Goal: Task Accomplishment & Management: Use online tool/utility

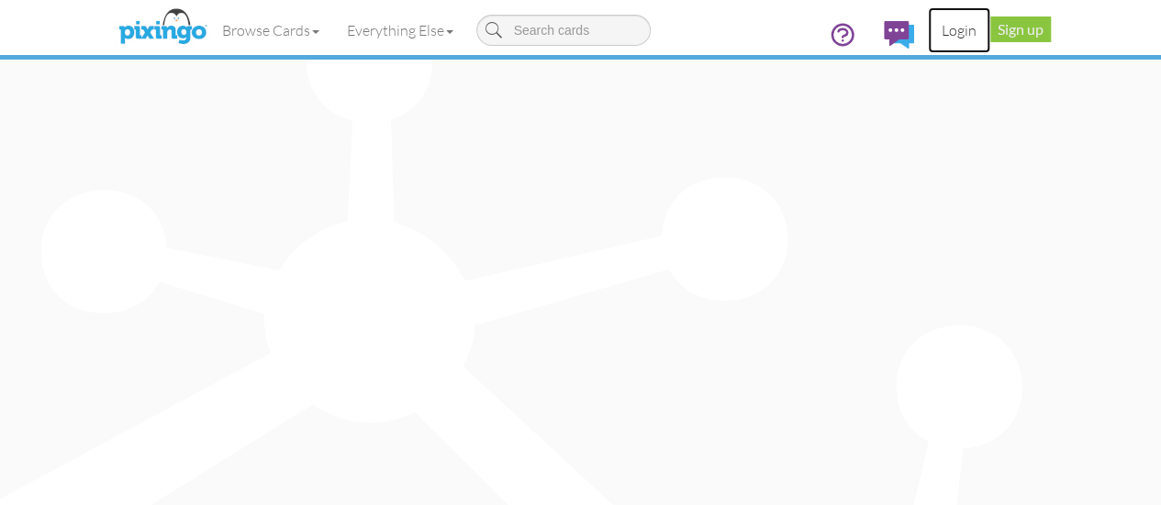
click at [990, 28] on link "Login" at bounding box center [958, 30] width 62 height 46
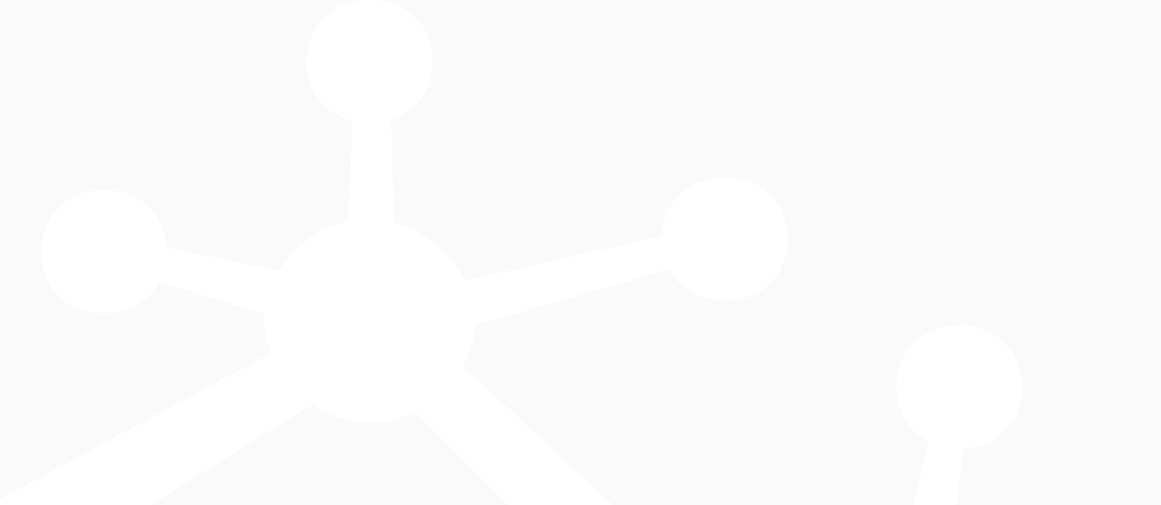
type input "5575"
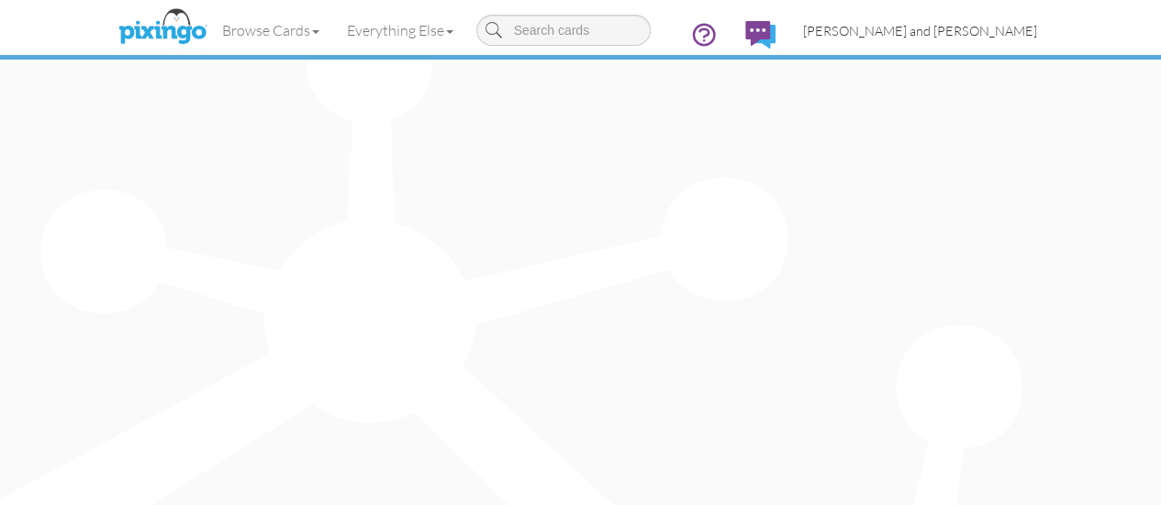
click at [1037, 30] on span "[PERSON_NAME] and [PERSON_NAME]" at bounding box center [920, 31] width 234 height 16
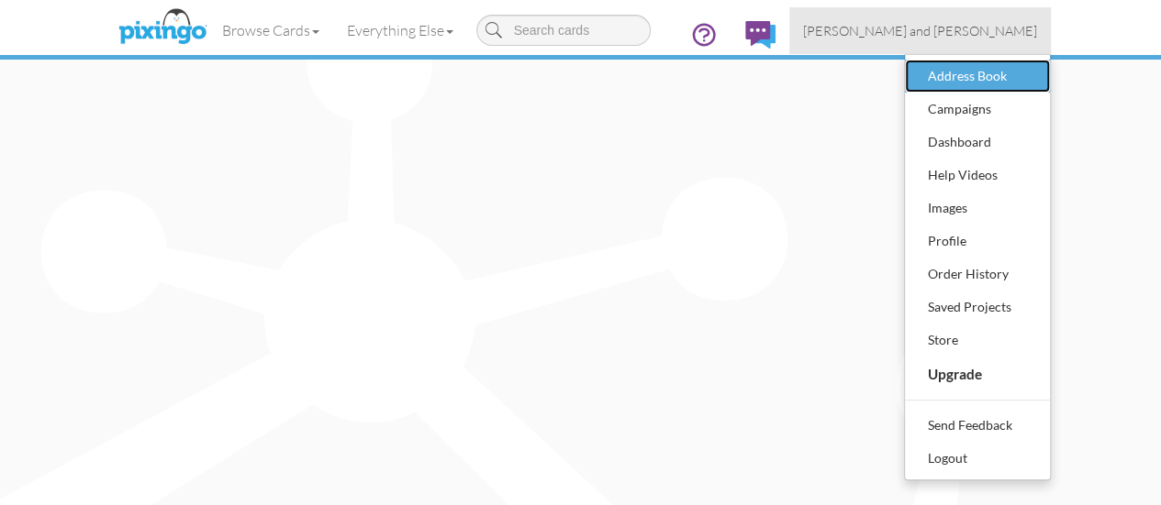
click at [1031, 72] on div "Address Book" at bounding box center [977, 76] width 108 height 28
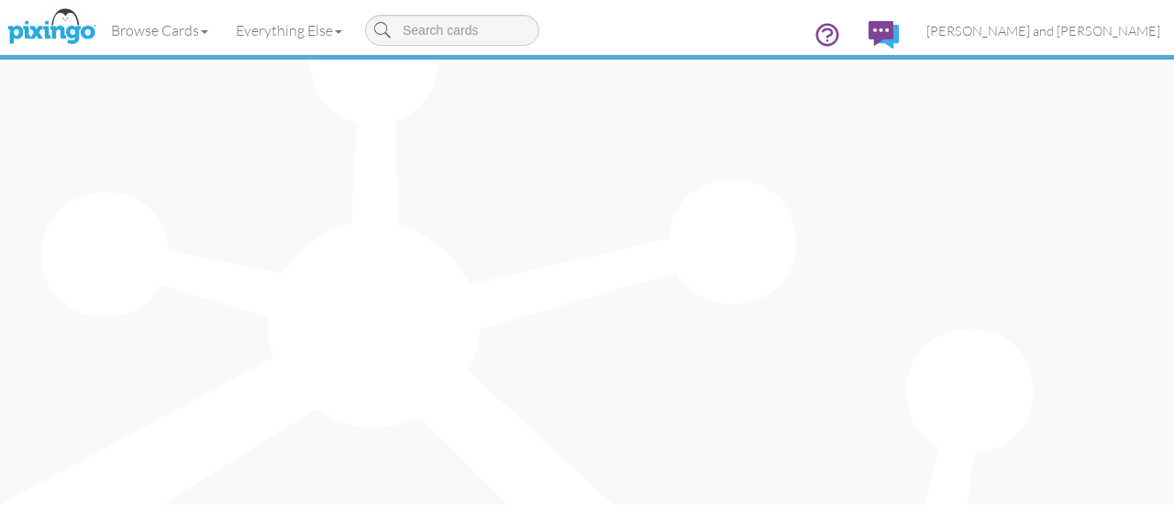
type input "kirby"
type input "[PERSON_NAME] and [PERSON_NAME]"
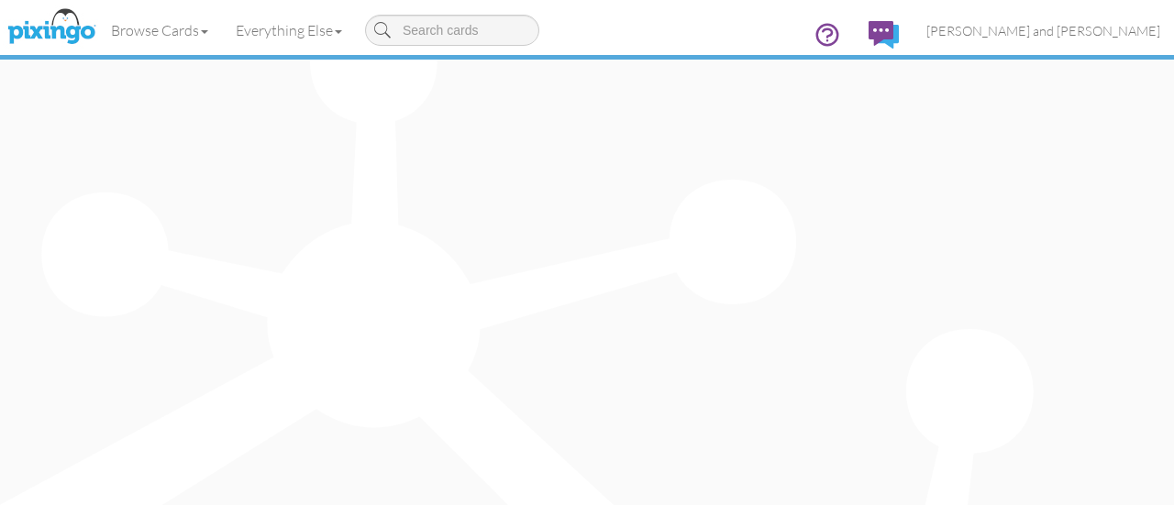
type input "Kirby"
type input "14720 Rudolph-Dadey Dr"
type input "Charlotte"
type input "28277"
select select "object:2386"
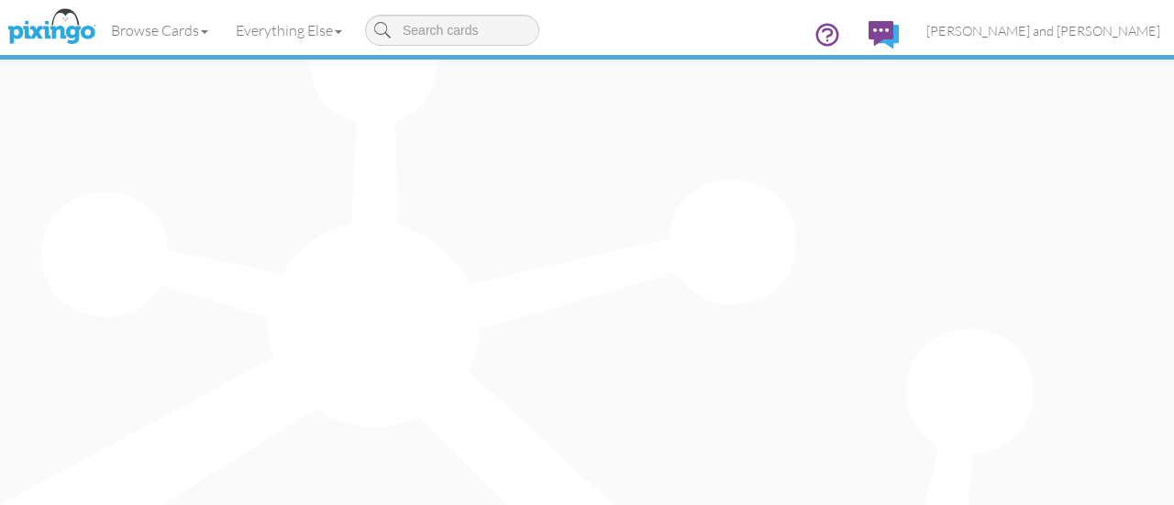
select select "object:2631"
drag, startPoint x: 575, startPoint y: 289, endPoint x: 341, endPoint y: 288, distance: 233.9
type input "950 Nauvasse Trail"
drag, startPoint x: 466, startPoint y: 381, endPoint x: 382, endPoint y: 375, distance: 84.6
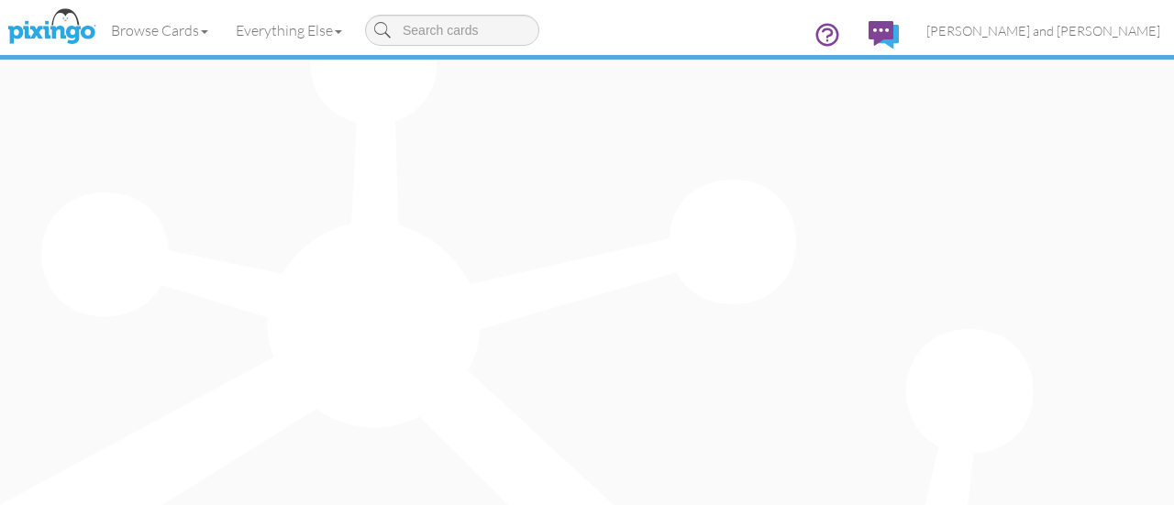
type input "Fort Mill"
select select "object:2681"
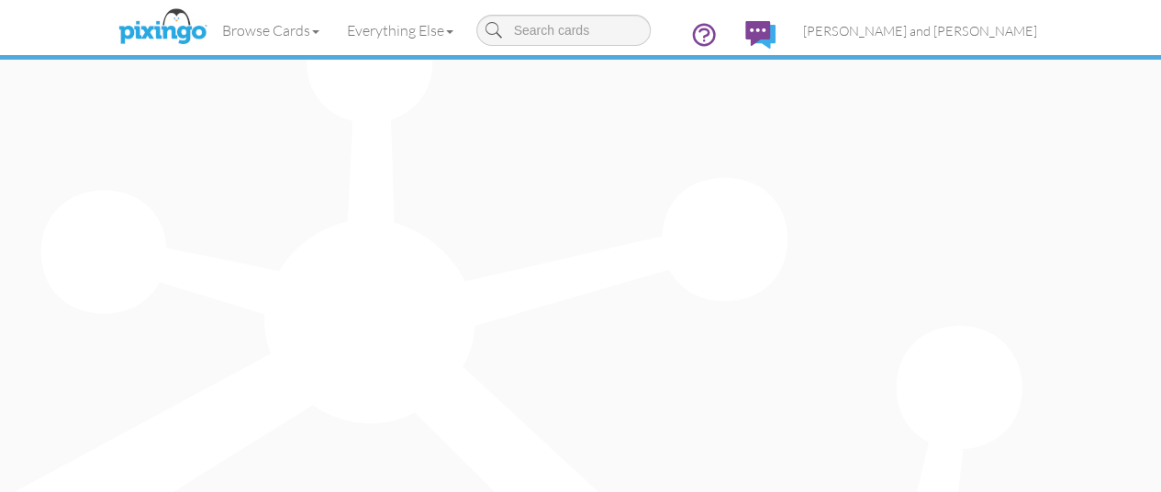
drag, startPoint x: 1027, startPoint y: 379, endPoint x: 936, endPoint y: 370, distance: 92.2
type input "29715"
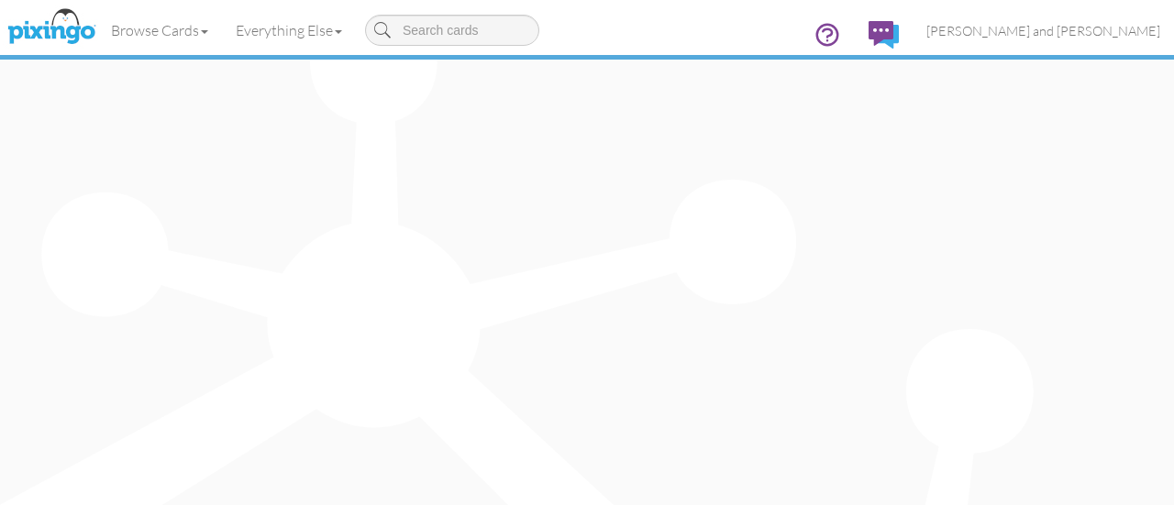
drag, startPoint x: 405, startPoint y: 216, endPoint x: 528, endPoint y: 234, distance: 125.2
copy div "[STREET_ADDRESS]"
click at [1061, 25] on span "[PERSON_NAME] and [PERSON_NAME]" at bounding box center [1044, 31] width 234 height 16
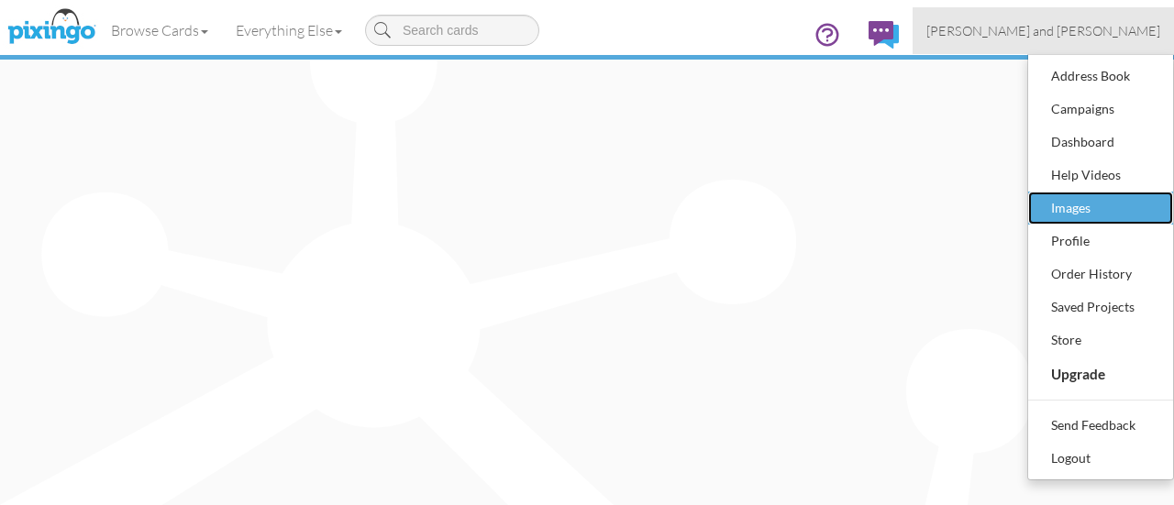
click at [1062, 213] on div "Images" at bounding box center [1101, 208] width 108 height 28
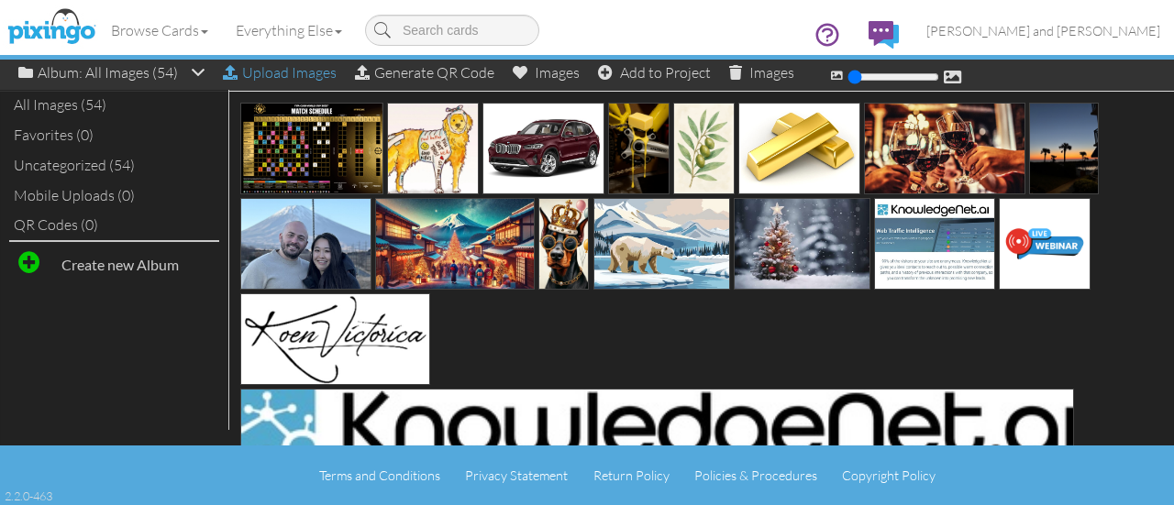
click at [290, 76] on div "Upload Images" at bounding box center [280, 73] width 114 height 27
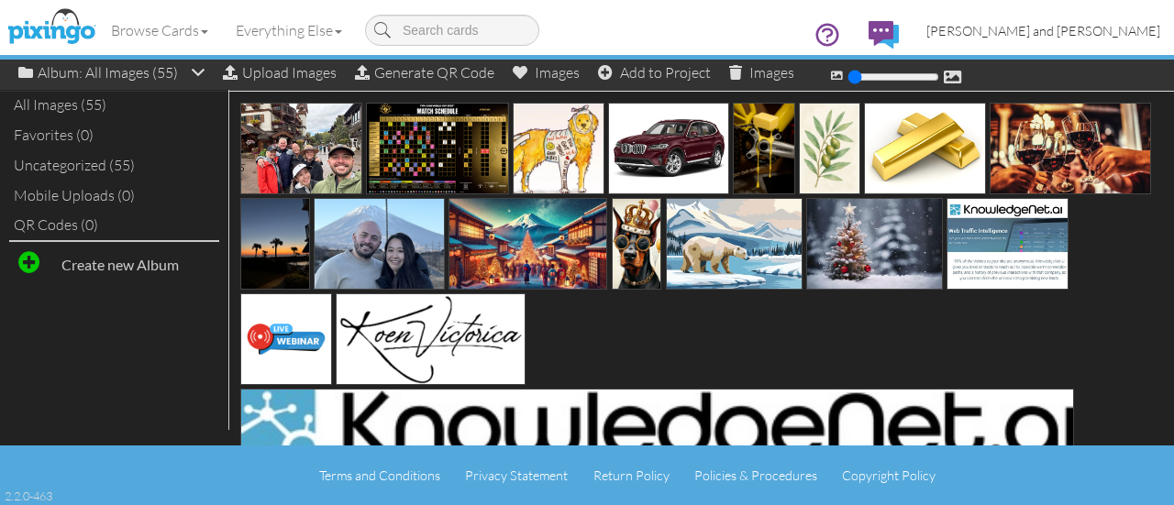
click at [1071, 23] on span "[PERSON_NAME] and [PERSON_NAME]" at bounding box center [1044, 31] width 234 height 16
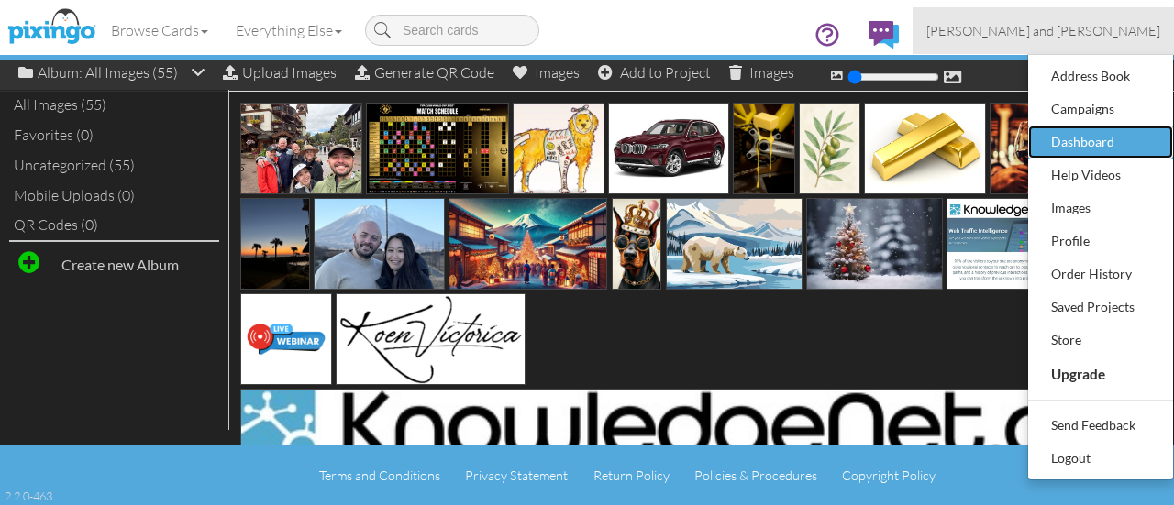
click at [1058, 133] on div "Dashboard" at bounding box center [1101, 142] width 108 height 28
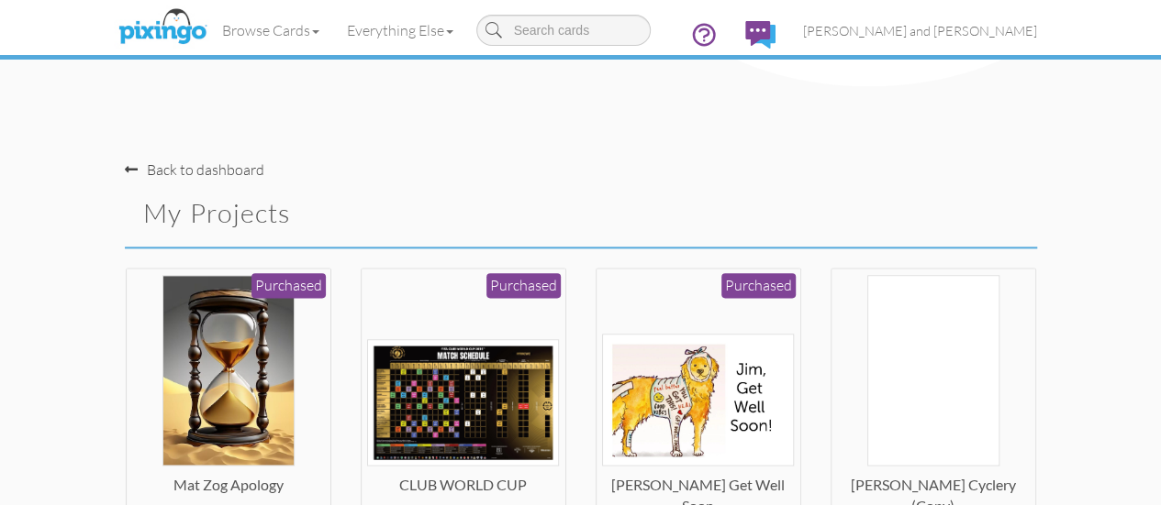
scroll to position [1345, 0]
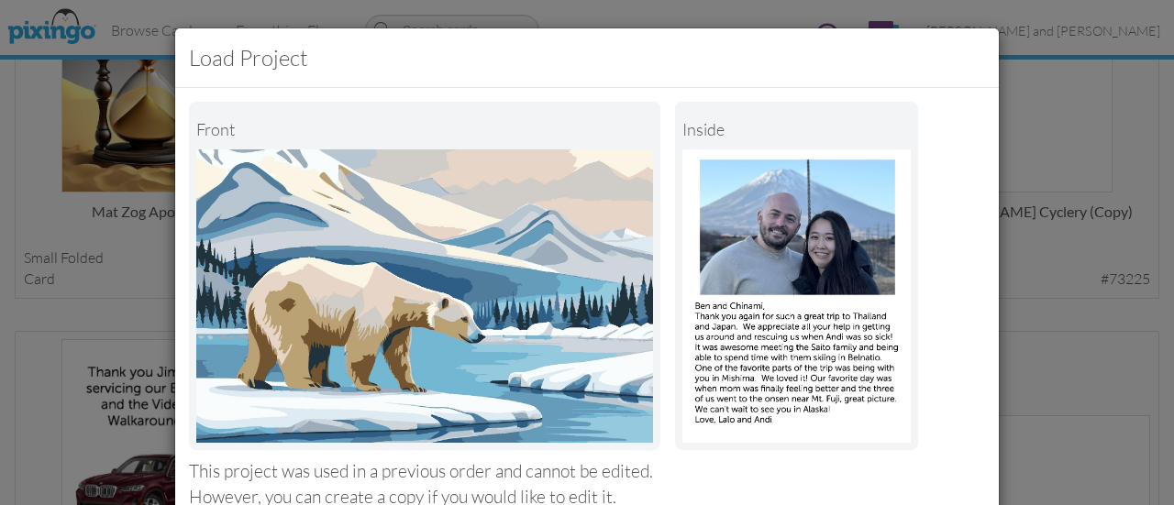
scroll to position [336, 0]
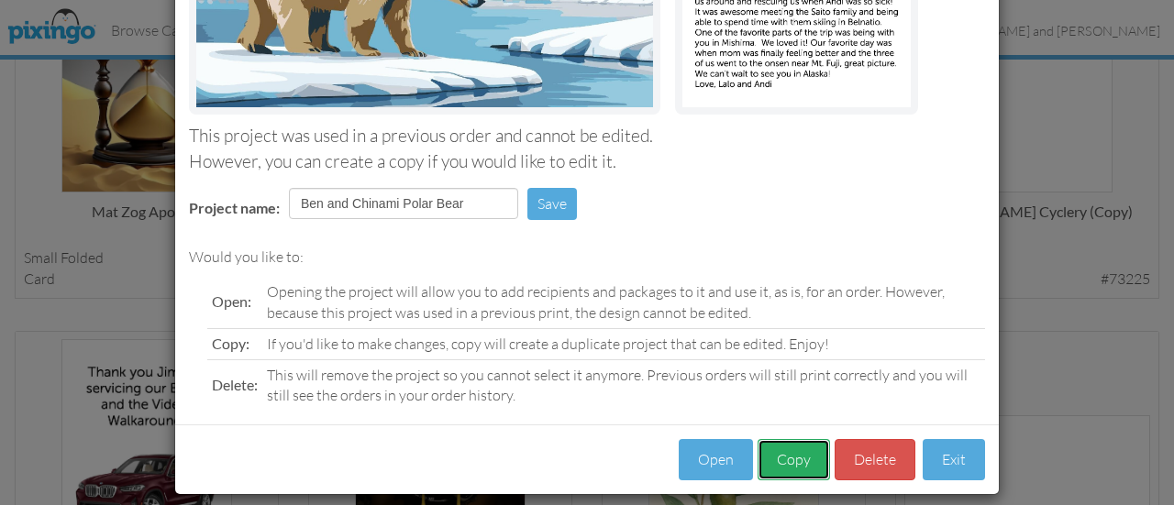
click at [772, 461] on button "Copy" at bounding box center [794, 459] width 72 height 41
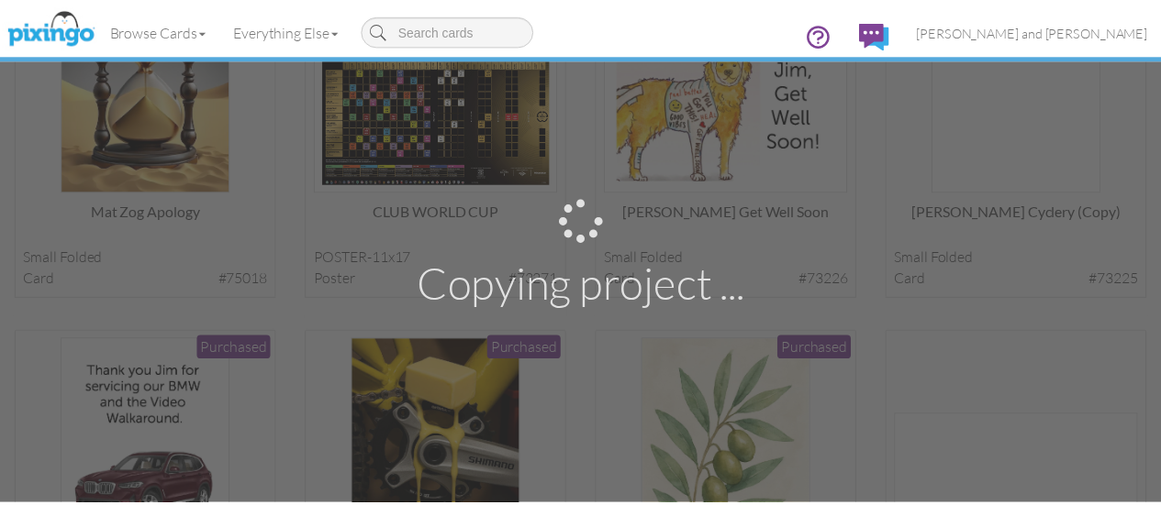
scroll to position [1345, 0]
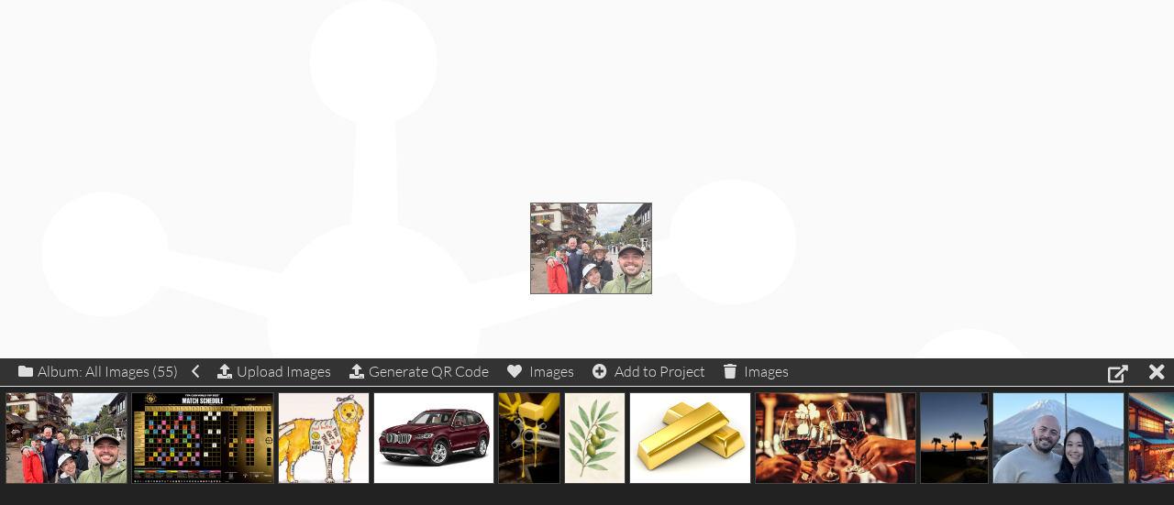
drag, startPoint x: 66, startPoint y: 445, endPoint x: 591, endPoint y: 256, distance: 557.7
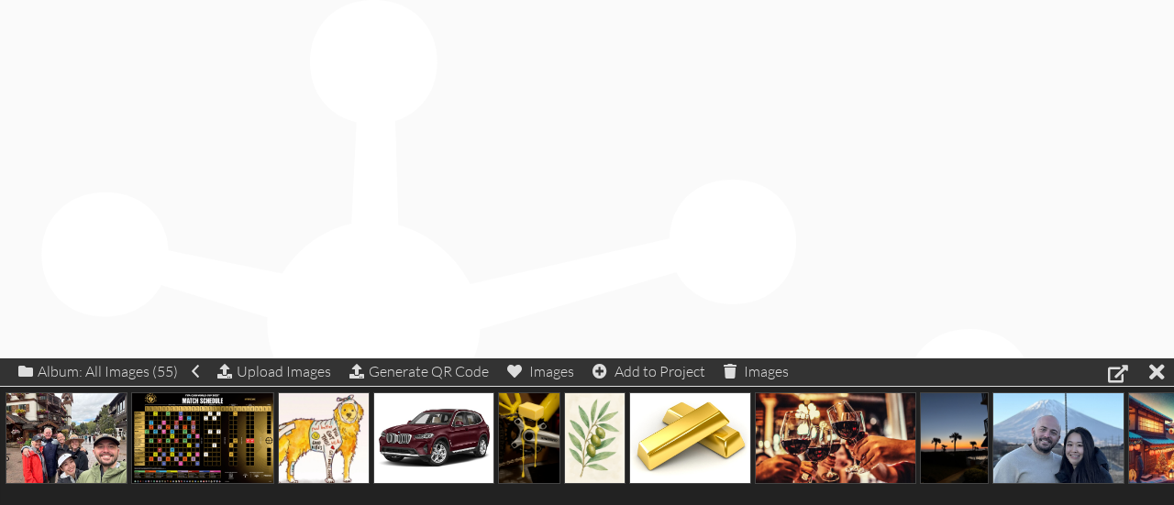
drag, startPoint x: 528, startPoint y: 201, endPoint x: 267, endPoint y: 110, distance: 276.8
click at [1160, 366] on div at bounding box center [1157, 372] width 16 height 27
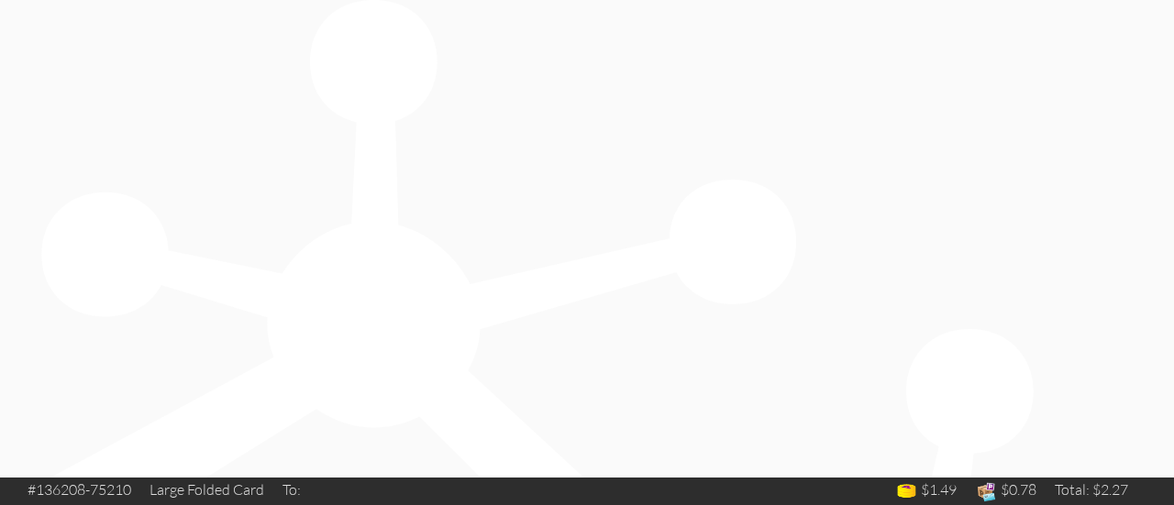
drag, startPoint x: 776, startPoint y: 386, endPoint x: 901, endPoint y: 425, distance: 130.6
drag, startPoint x: 567, startPoint y: 268, endPoint x: 581, endPoint y: 268, distance: 13.8
drag, startPoint x: 844, startPoint y: 428, endPoint x: 899, endPoint y: 449, distance: 58.9
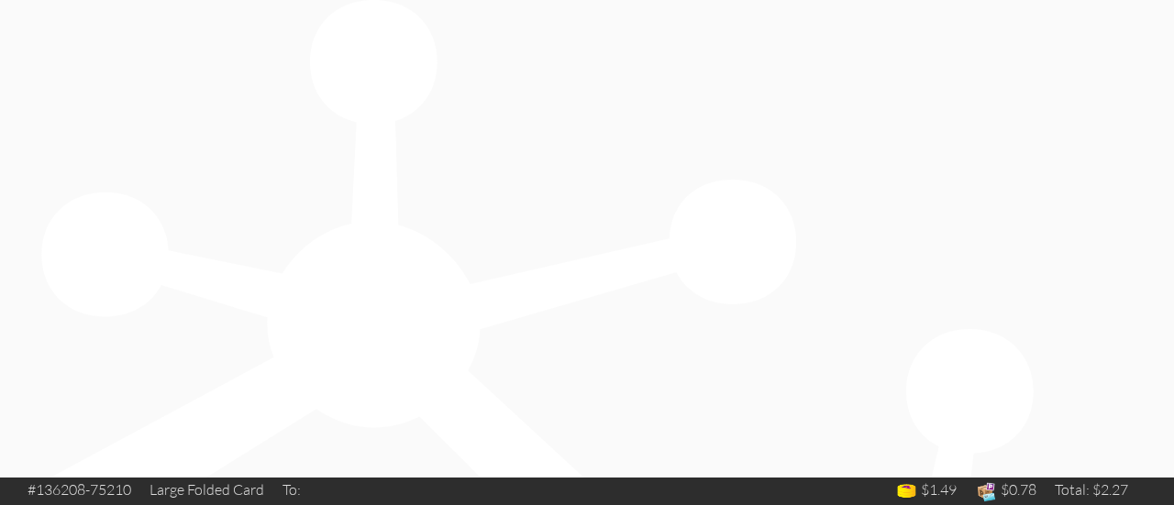
drag, startPoint x: 668, startPoint y: 342, endPoint x: 668, endPoint y: 321, distance: 21.1
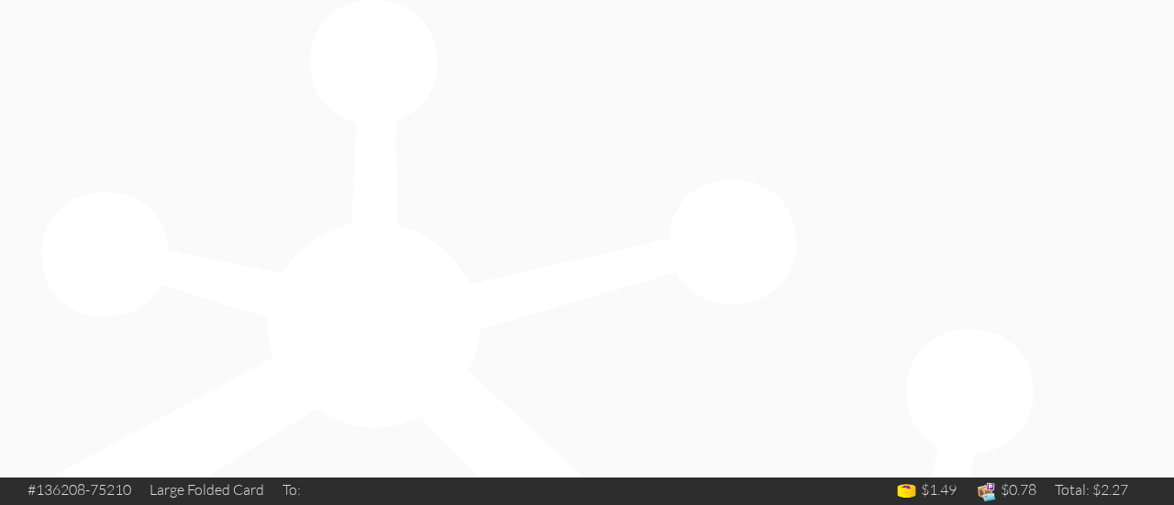
drag, startPoint x: 314, startPoint y: 103, endPoint x: 55, endPoint y: 85, distance: 259.3
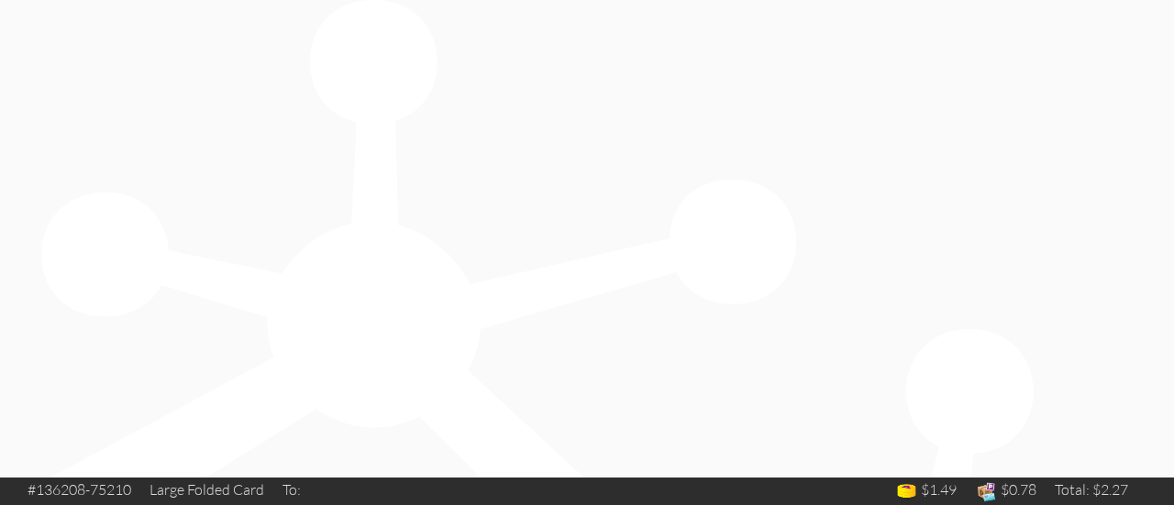
type input "Thank you [PERSON_NAME] and [PERSON_NAME] - [DATE]"
